Goal: Find specific page/section: Find specific page/section

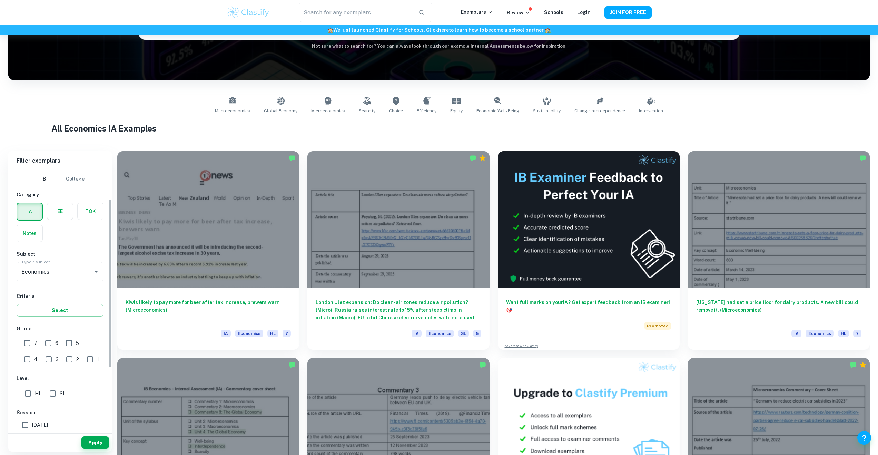
scroll to position [58, 0]
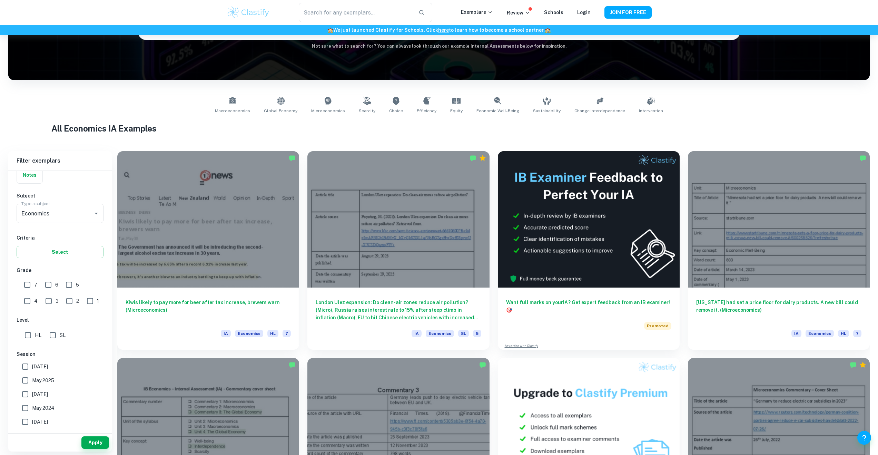
click at [28, 284] on input "7" at bounding box center [27, 285] width 14 height 14
checkbox input "true"
click at [29, 336] on input "HL" at bounding box center [28, 335] width 14 height 14
checkbox input "true"
click at [93, 443] on button "Apply" at bounding box center [95, 442] width 28 height 12
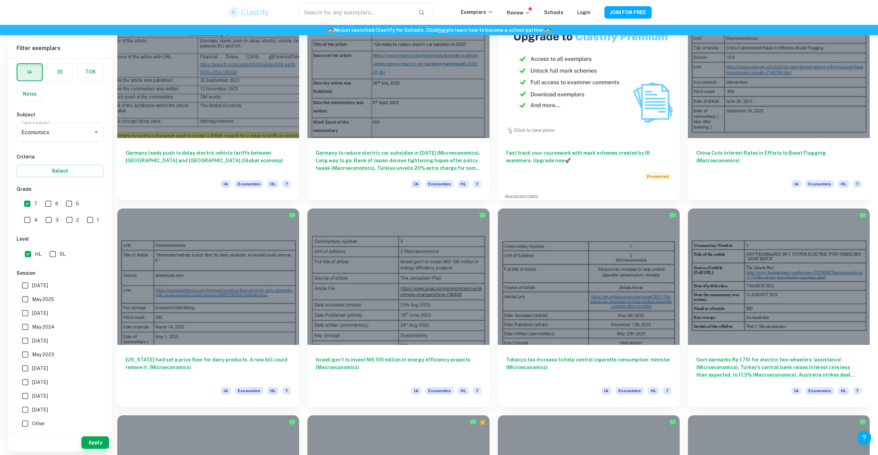
scroll to position [443, 0]
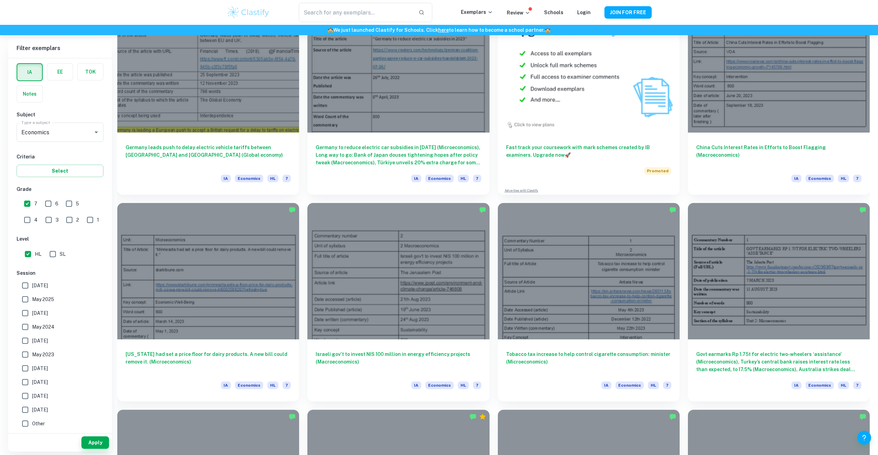
click at [48, 285] on span "[DATE]" at bounding box center [40, 286] width 16 height 8
click at [32, 285] on input "[DATE]" at bounding box center [25, 285] width 14 height 14
checkbox input "true"
click at [45, 296] on span "May 2025" at bounding box center [43, 299] width 22 height 8
click at [32, 296] on input "May 2025" at bounding box center [25, 299] width 14 height 14
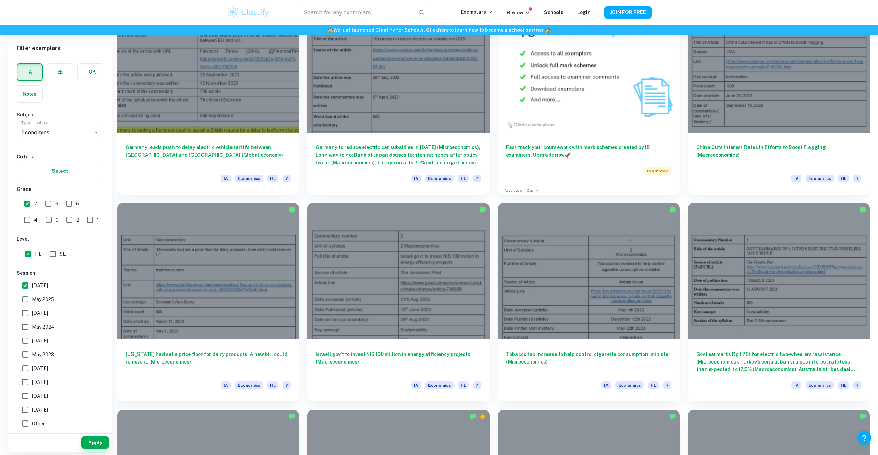
checkbox input "true"
click at [88, 440] on button "Apply" at bounding box center [95, 442] width 28 height 12
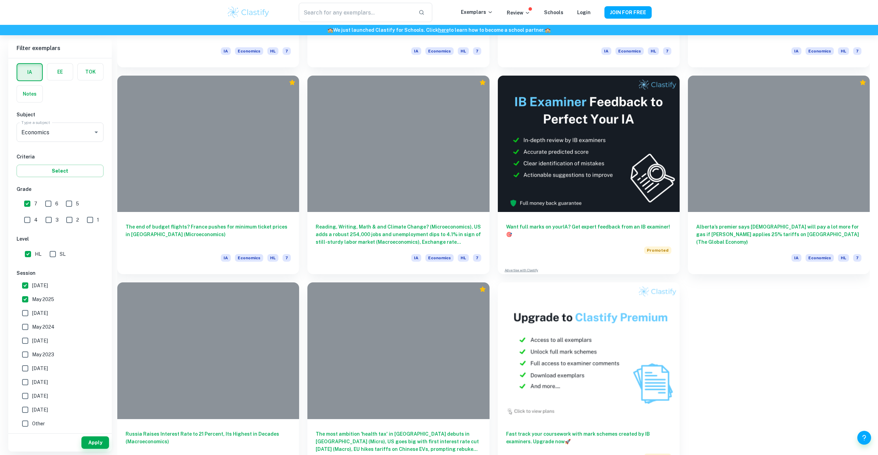
scroll to position [1010, 0]
